Goal: Find specific page/section: Find specific page/section

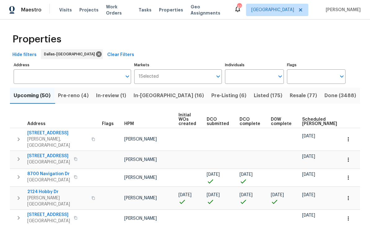
click at [101, 75] on input "Address" at bounding box center [68, 76] width 108 height 15
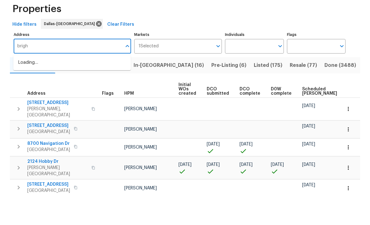
type input "bright"
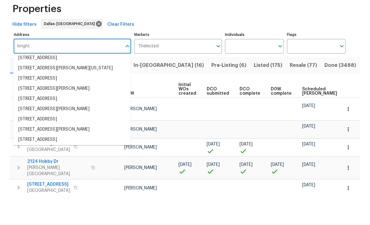
scroll to position [18, 0]
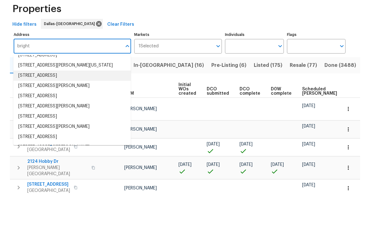
click at [100, 101] on li "[STREET_ADDRESS]" at bounding box center [72, 106] width 118 height 10
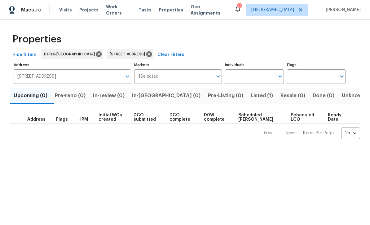
click at [251, 96] on span "Listed (1)" at bounding box center [262, 95] width 22 height 9
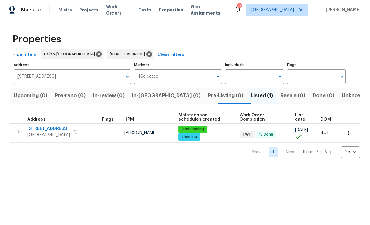
click at [62, 127] on span "[STREET_ADDRESS]" at bounding box center [48, 129] width 43 height 6
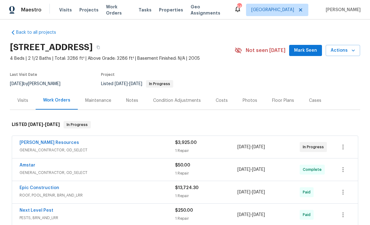
scroll to position [3, 0]
click at [144, 140] on div "[PERSON_NAME] Resources GENERAL_CONTRACTOR, OD_SELECT" at bounding box center [98, 147] width 156 height 15
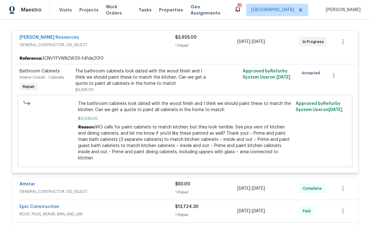
scroll to position [111, 0]
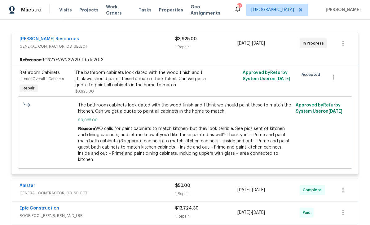
click at [217, 68] on div at bounding box center [227, 82] width 28 height 29
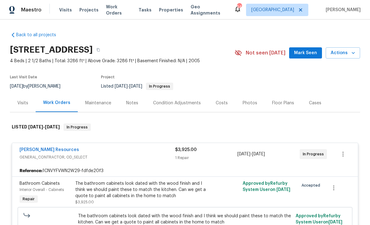
scroll to position [0, 0]
